Goal: Task Accomplishment & Management: Use online tool/utility

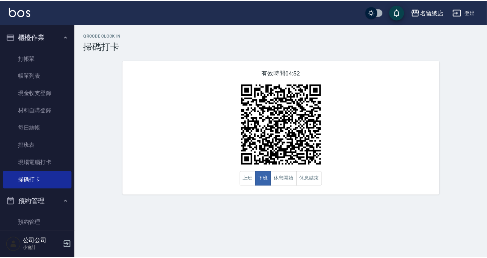
scroll to position [66, 0]
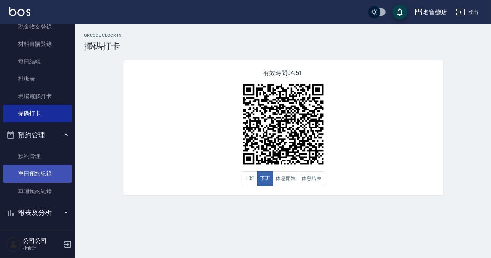
click at [39, 172] on link "單日預約紀錄" at bounding box center [37, 173] width 69 height 17
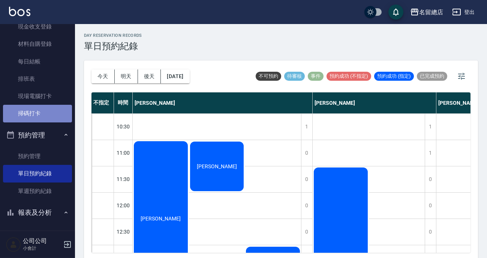
click at [45, 119] on link "掃碼打卡" at bounding box center [37, 113] width 69 height 17
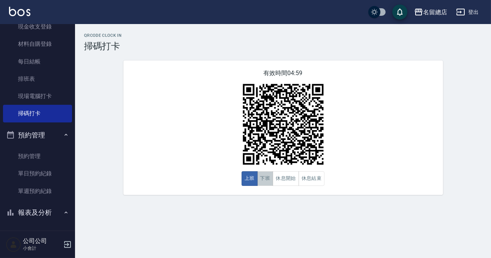
click at [259, 179] on button "下班" at bounding box center [265, 178] width 16 height 15
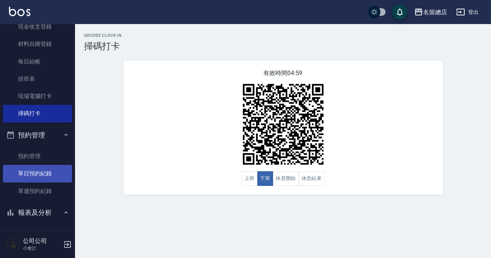
click at [45, 168] on link "單日預約紀錄" at bounding box center [37, 173] width 69 height 17
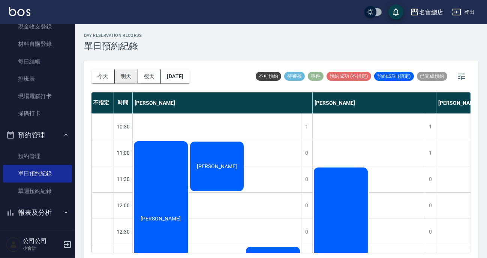
click at [127, 73] on button "明天" at bounding box center [126, 76] width 23 height 14
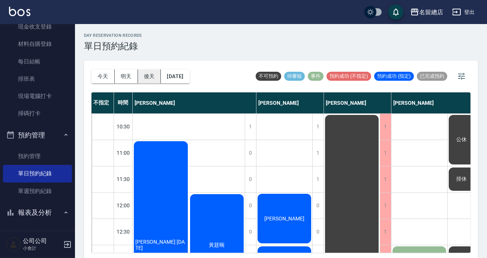
click at [148, 78] on button "後天" at bounding box center [149, 76] width 23 height 14
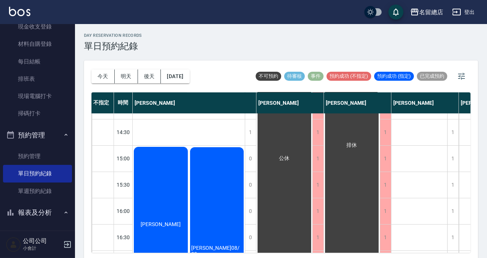
scroll to position [341, 0]
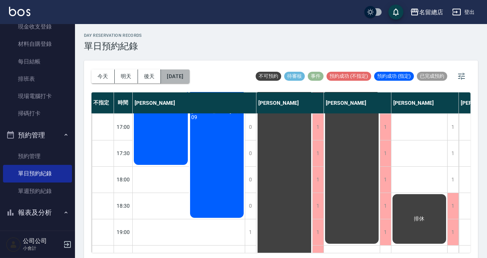
click at [178, 75] on button "[DATE]" at bounding box center [175, 76] width 28 height 14
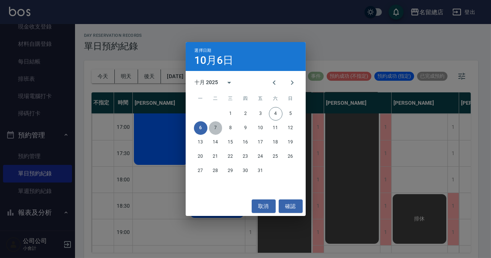
click at [216, 129] on button "7" at bounding box center [215, 127] width 13 height 13
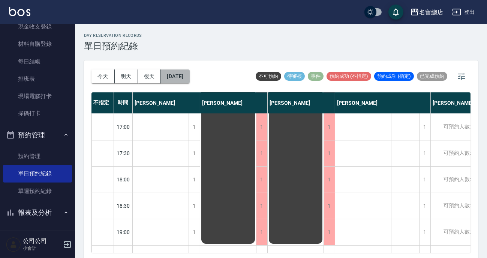
click at [179, 75] on button "[DATE]" at bounding box center [175, 76] width 28 height 14
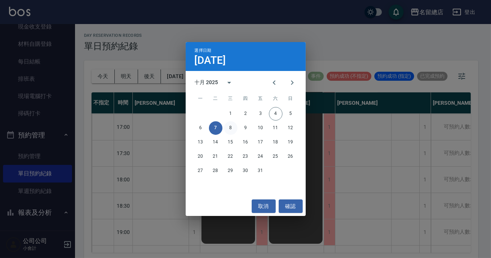
click at [225, 127] on button "8" at bounding box center [230, 127] width 13 height 13
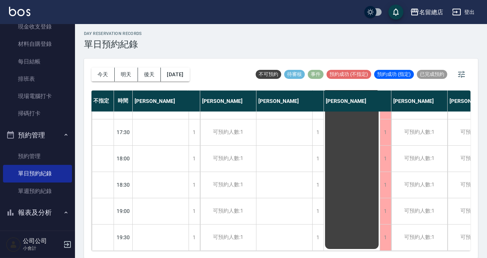
scroll to position [161, 0]
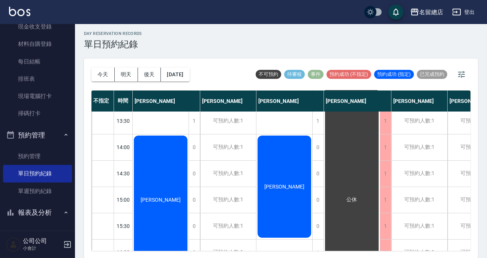
click at [285, 193] on div "[PERSON_NAME]" at bounding box center [284, 186] width 56 height 104
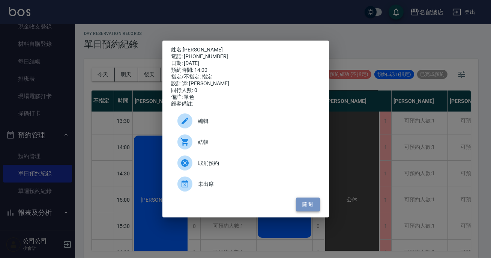
click at [304, 211] on button "關閉" at bounding box center [308, 204] width 24 height 14
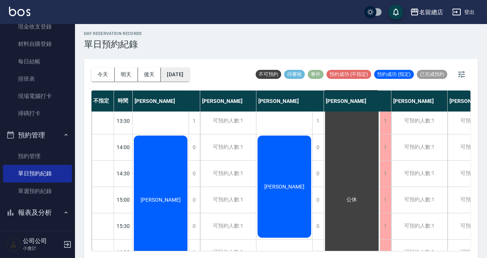
click at [184, 73] on button "[DATE]" at bounding box center [175, 74] width 28 height 14
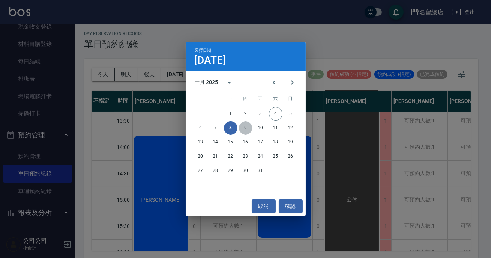
click at [246, 128] on button "9" at bounding box center [245, 127] width 13 height 13
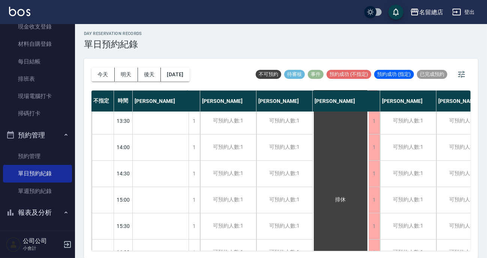
scroll to position [297, 0]
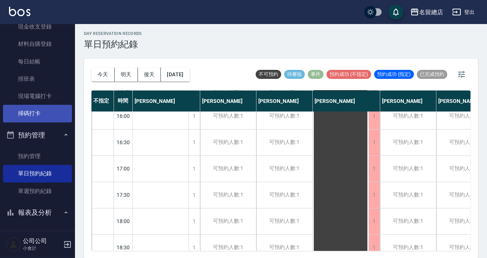
click at [12, 114] on link "掃碼打卡" at bounding box center [37, 113] width 69 height 17
